Goal: Navigation & Orientation: Find specific page/section

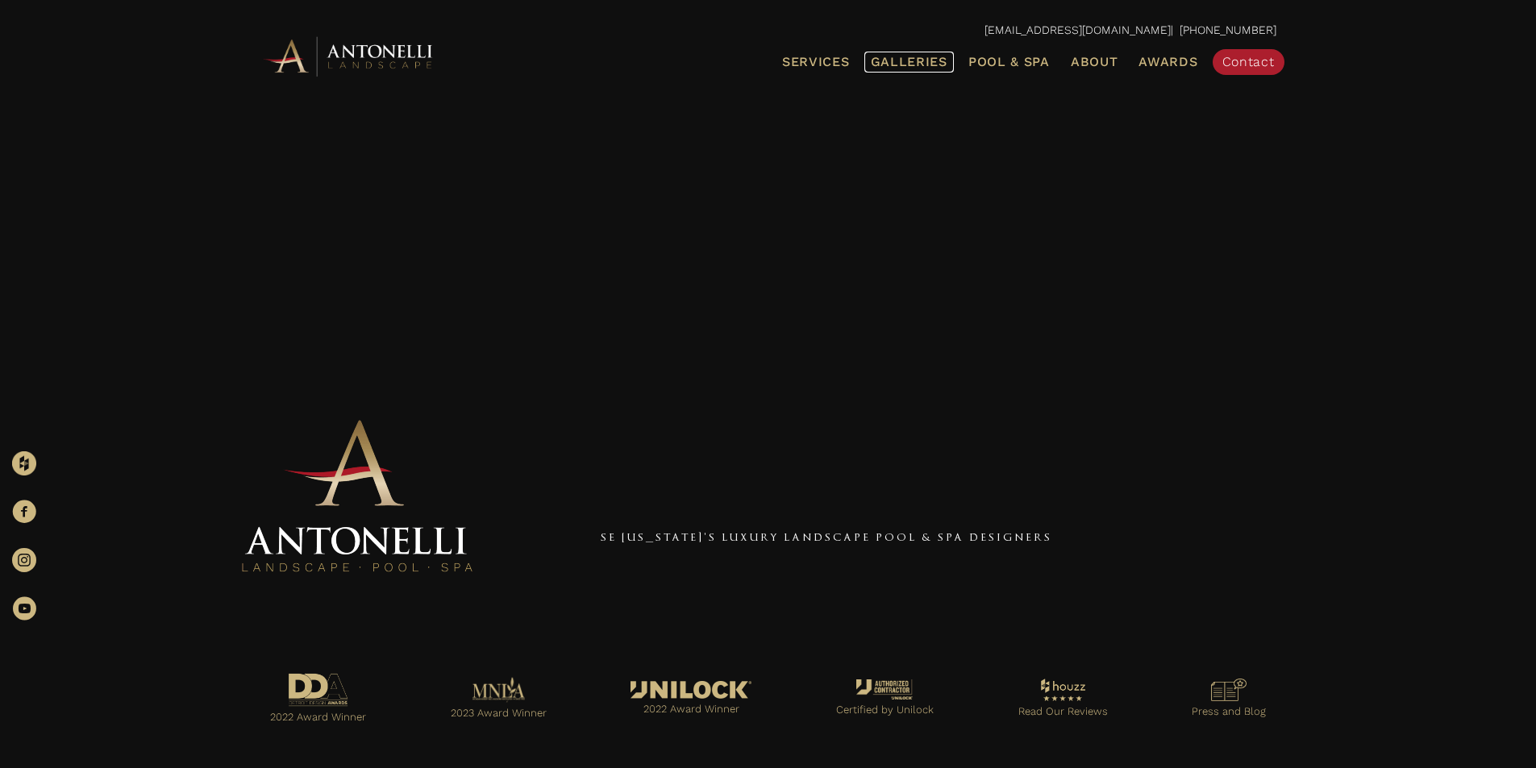
click at [938, 61] on span "Galleries" at bounding box center [909, 61] width 77 height 15
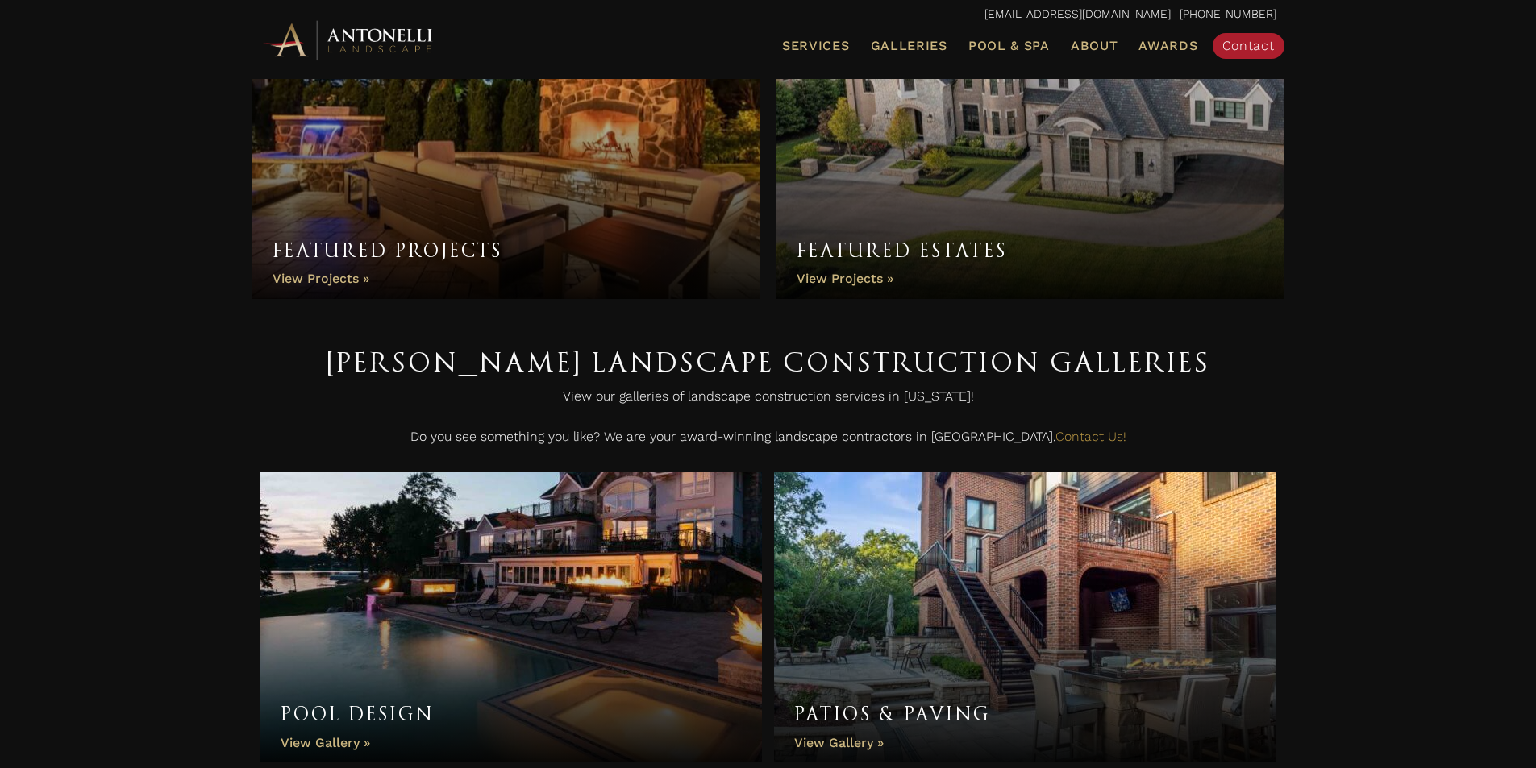
scroll to position [161, 0]
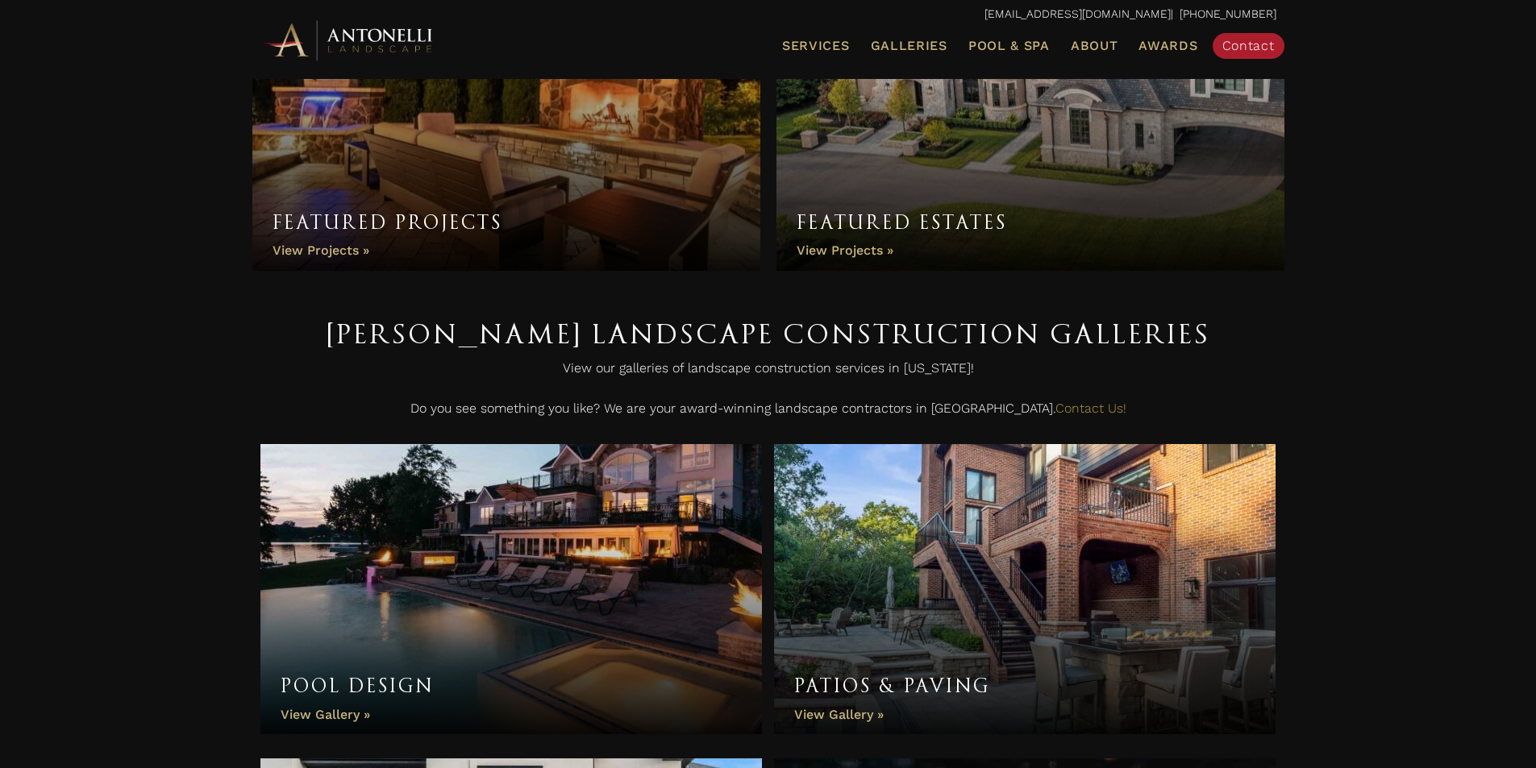
click at [606, 150] on link "Featured Projects" at bounding box center [506, 101] width 508 height 339
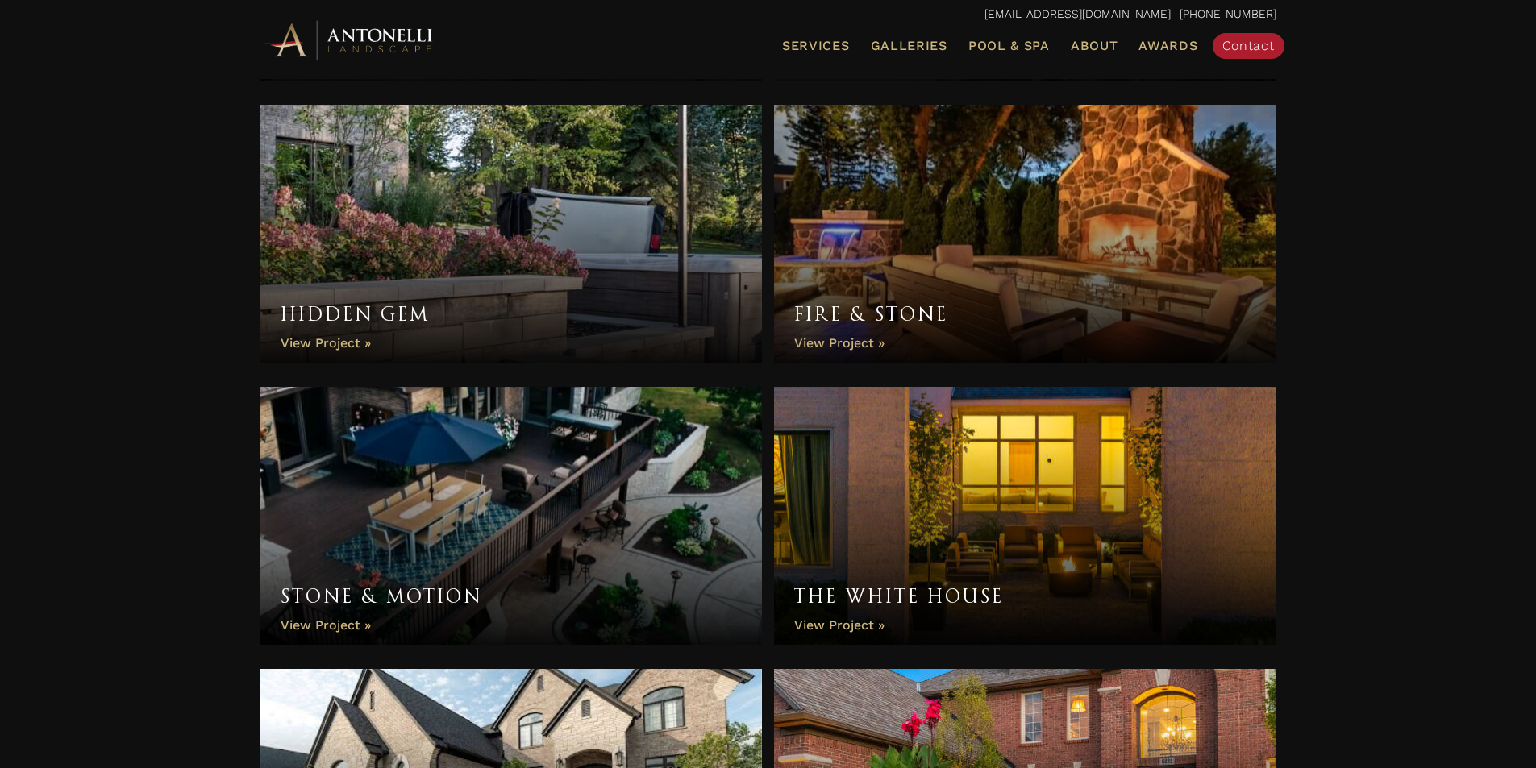
scroll to position [564, 0]
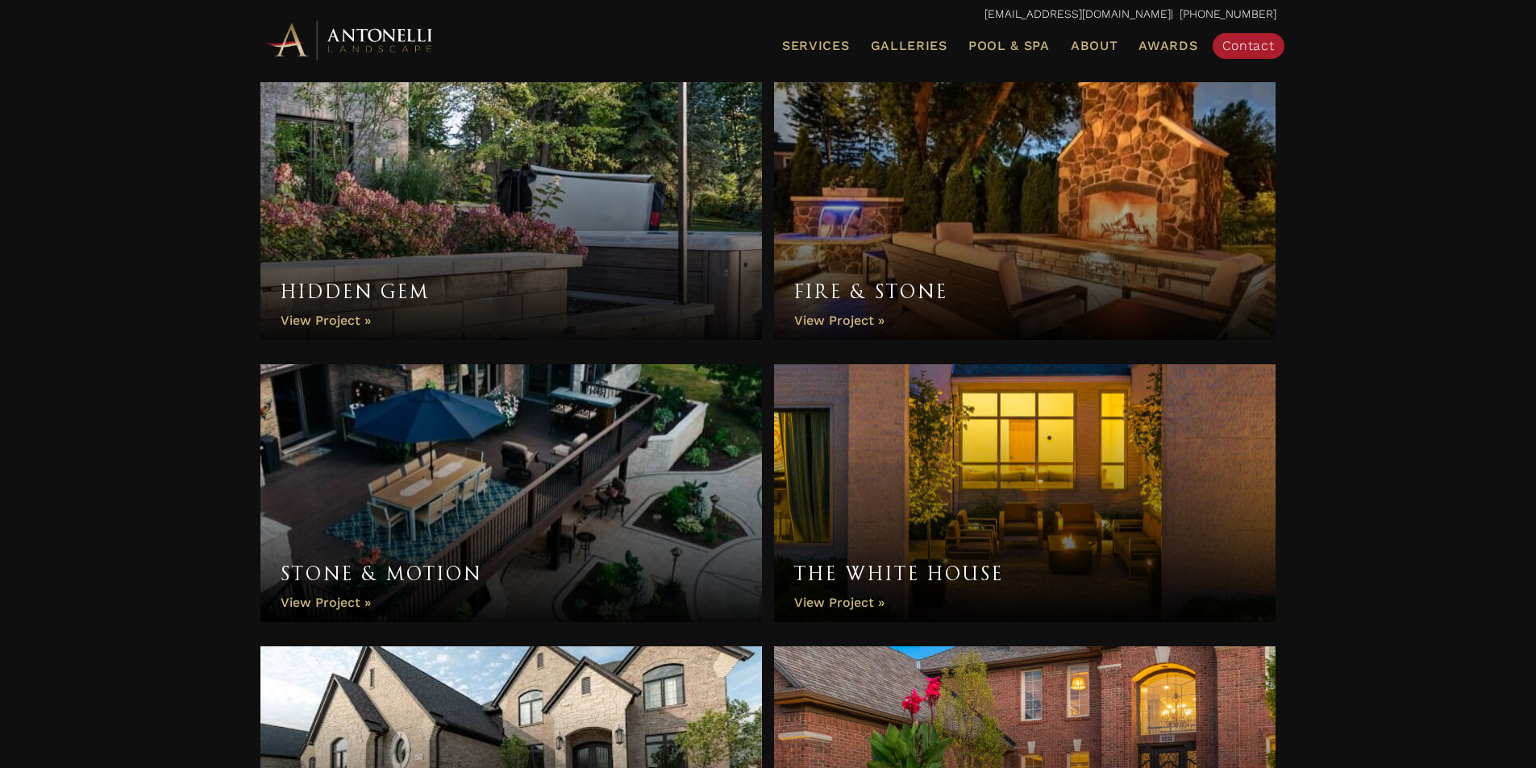
click at [989, 226] on link "Fire & Stone" at bounding box center [1025, 211] width 502 height 258
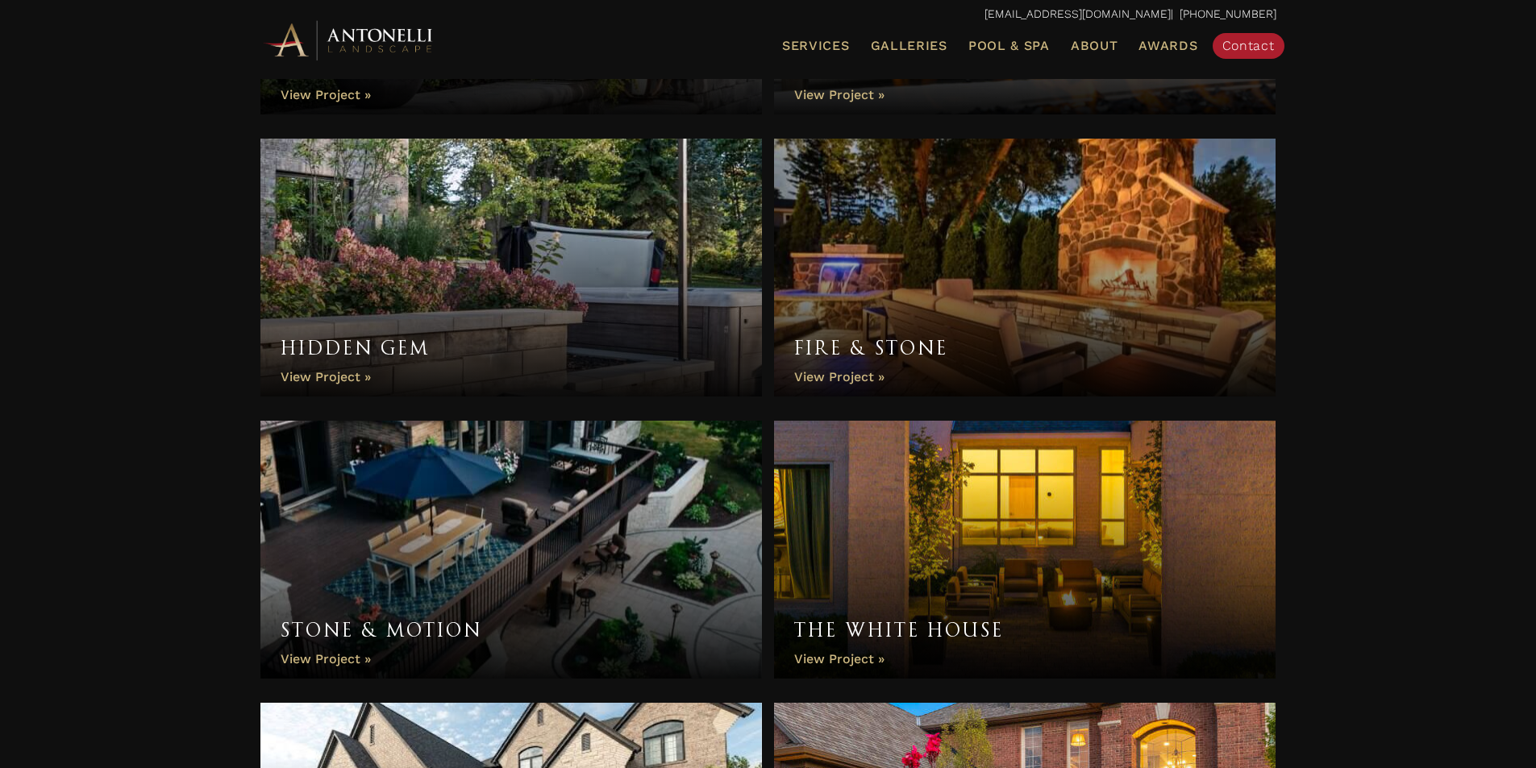
scroll to position [119, 0]
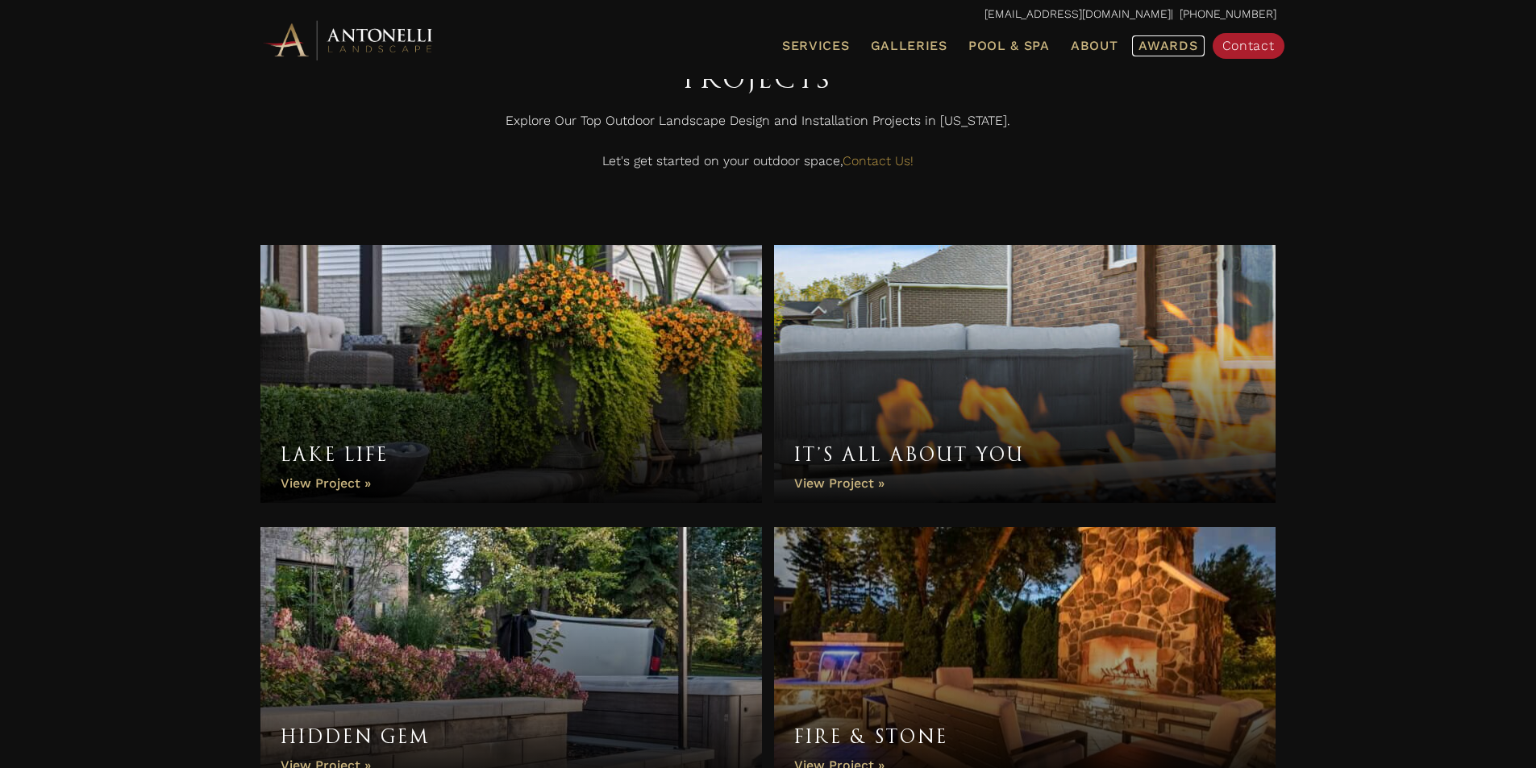
click at [1173, 42] on span "Awards" at bounding box center [1168, 45] width 59 height 15
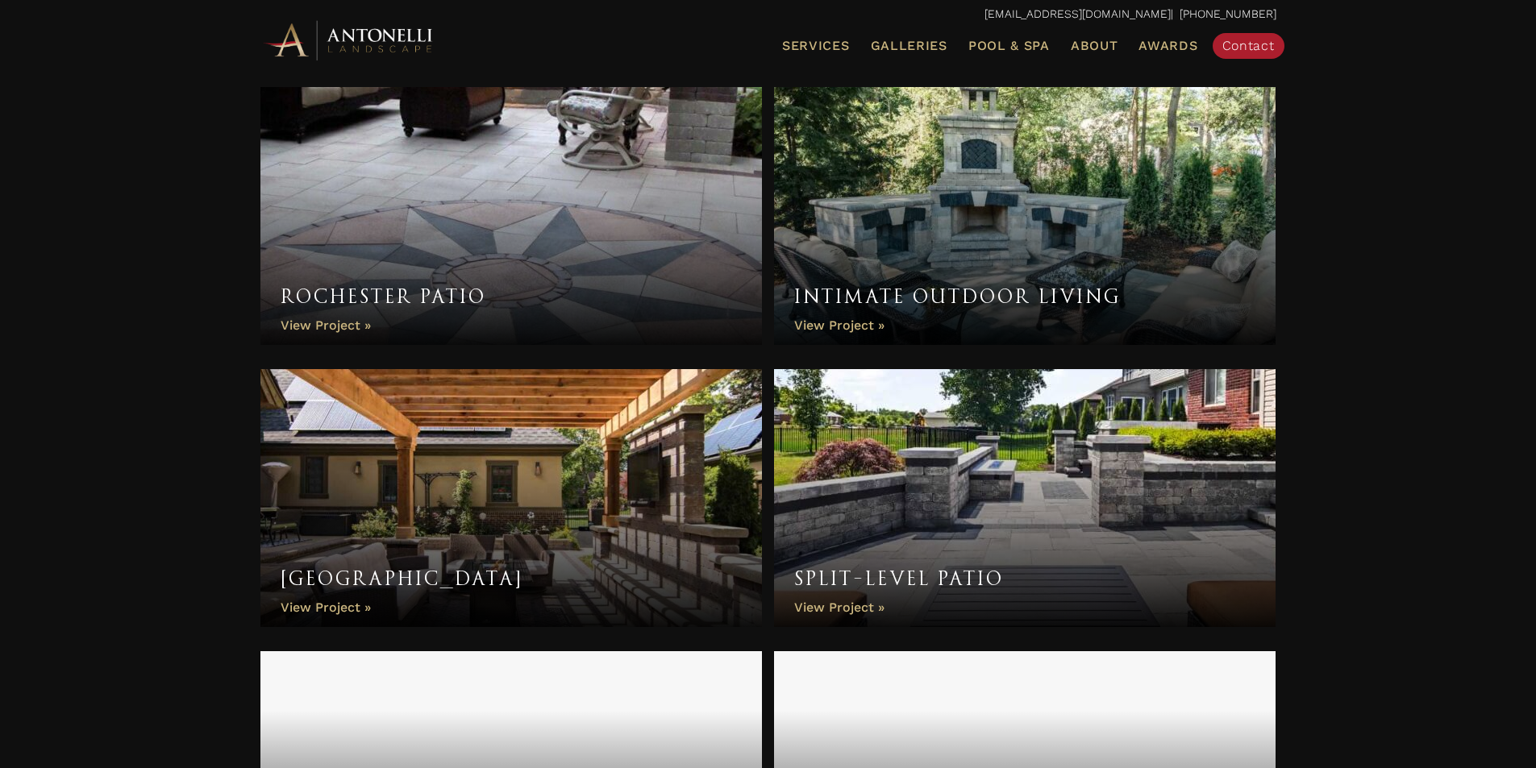
scroll to position [1974, 0]
